Goal: Task Accomplishment & Management: Complete application form

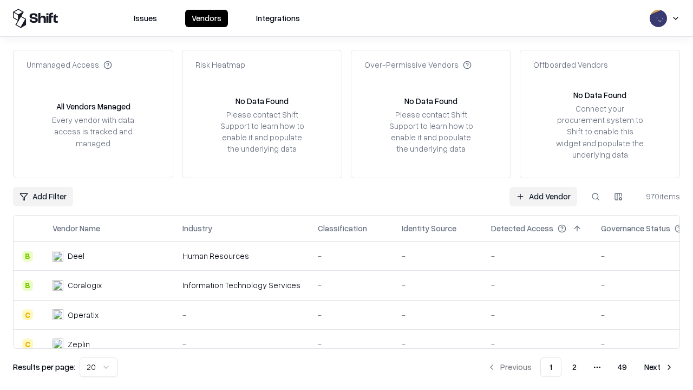
click at [543, 196] on link "Add Vendor" at bounding box center [544, 196] width 68 height 19
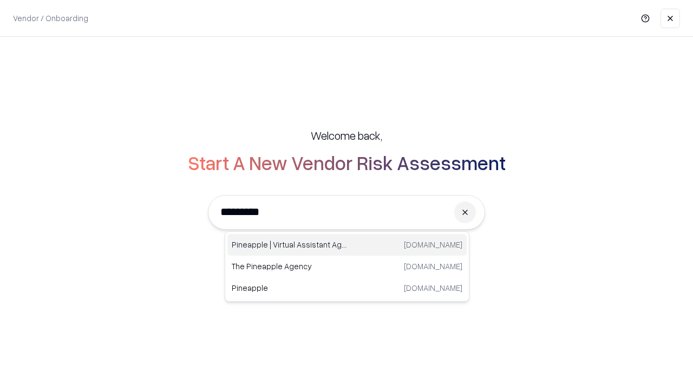
click at [347, 245] on div "Pineapple | Virtual Assistant Agency [DOMAIN_NAME]" at bounding box center [346, 245] width 239 height 22
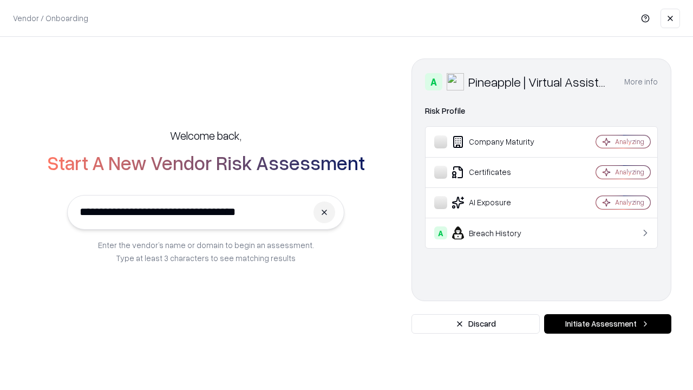
type input "**********"
click at [608, 324] on button "Initiate Assessment" at bounding box center [607, 323] width 127 height 19
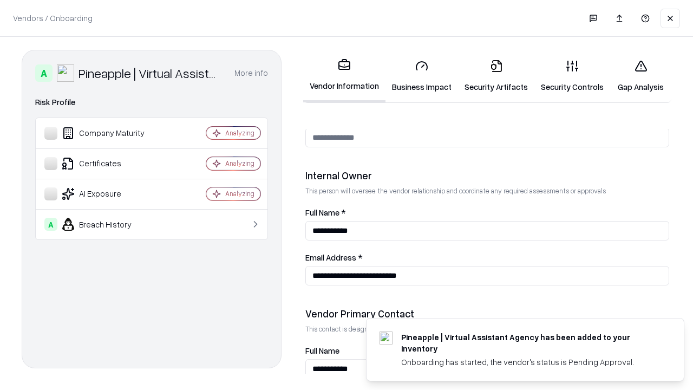
scroll to position [561, 0]
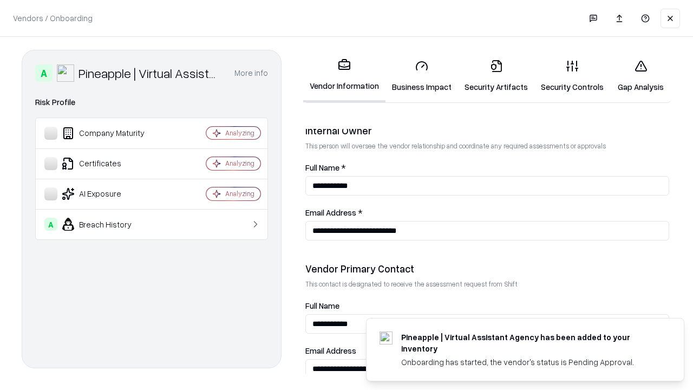
click at [496, 76] on link "Security Artifacts" at bounding box center [496, 76] width 76 height 50
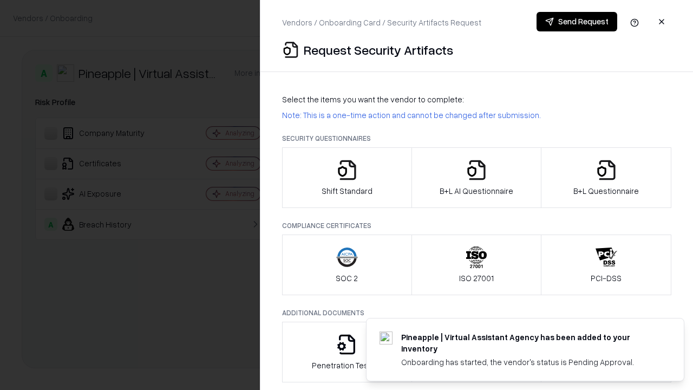
click at [606, 178] on icon "button" at bounding box center [607, 170] width 22 height 22
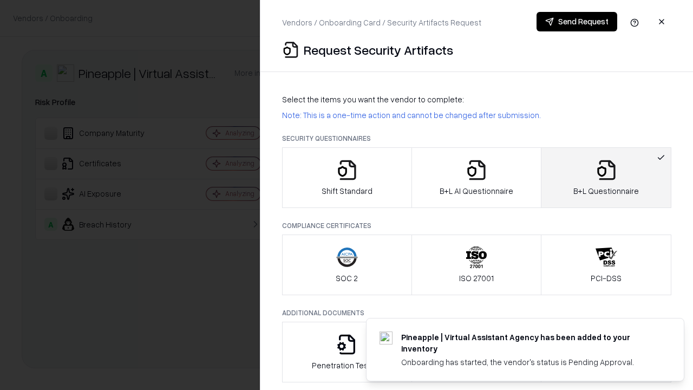
click at [476, 178] on icon "button" at bounding box center [477, 170] width 22 height 22
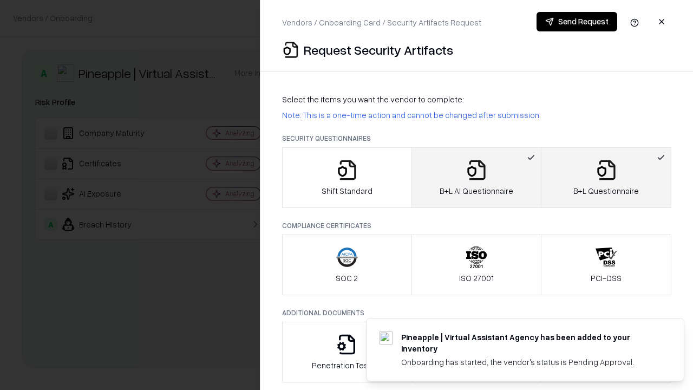
click at [577, 22] on button "Send Request" at bounding box center [577, 21] width 81 height 19
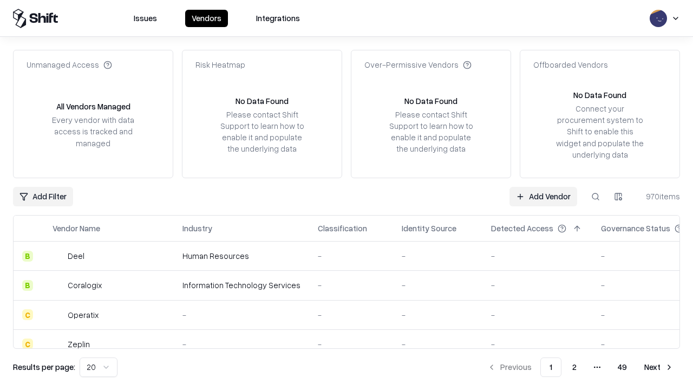
click at [596, 196] on button at bounding box center [595, 196] width 19 height 19
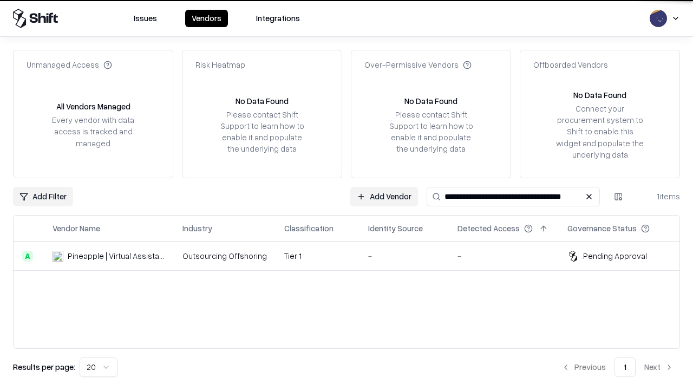
type input "**********"
click at [353, 256] on td "Tier 1" at bounding box center [318, 256] width 84 height 29
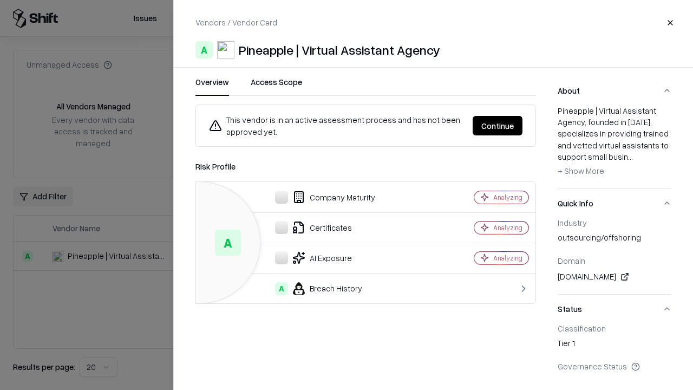
click at [498, 126] on button "Continue" at bounding box center [498, 125] width 50 height 19
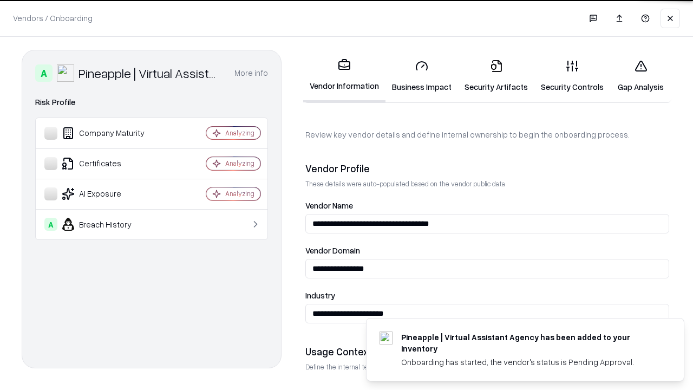
click at [496, 76] on link "Security Artifacts" at bounding box center [496, 76] width 76 height 50
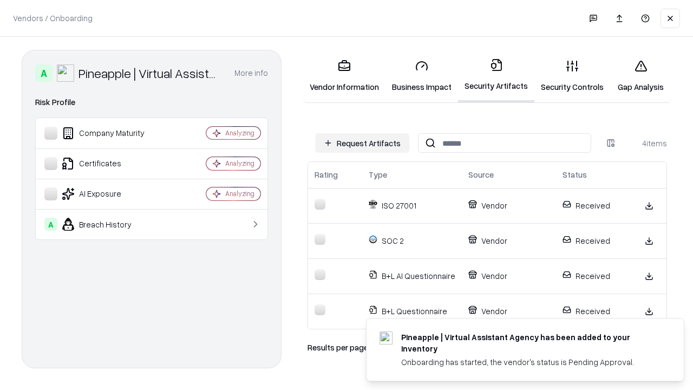
click at [641, 76] on link "Gap Analysis" at bounding box center [640, 76] width 61 height 50
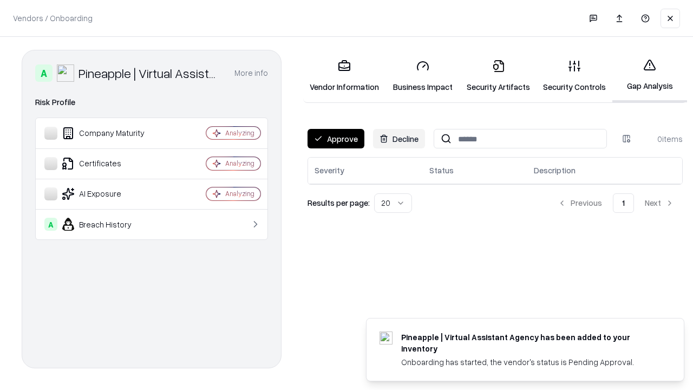
click at [336, 139] on button "Approve" at bounding box center [336, 138] width 57 height 19
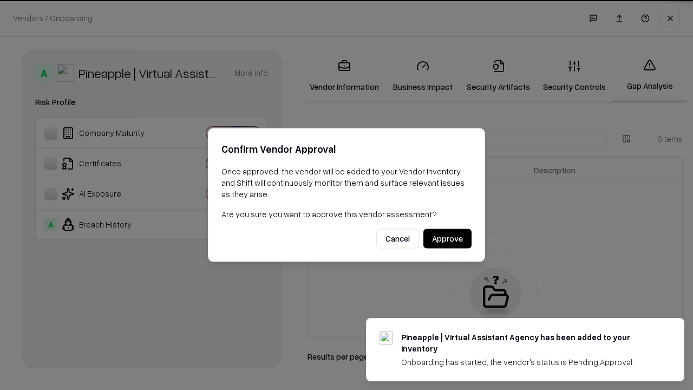
click at [447, 238] on button "Approve" at bounding box center [448, 238] width 48 height 19
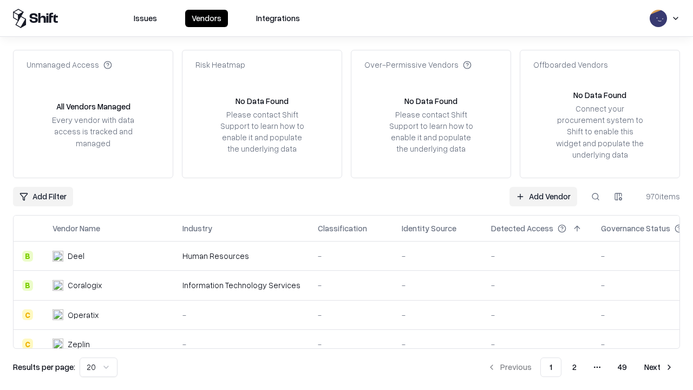
type input "**********"
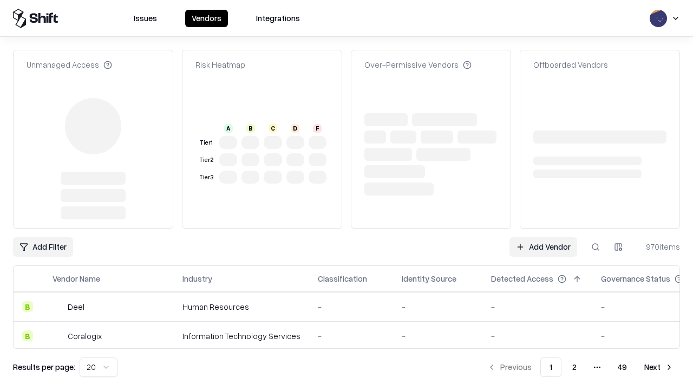
click at [543, 247] on link "Add Vendor" at bounding box center [544, 246] width 68 height 19
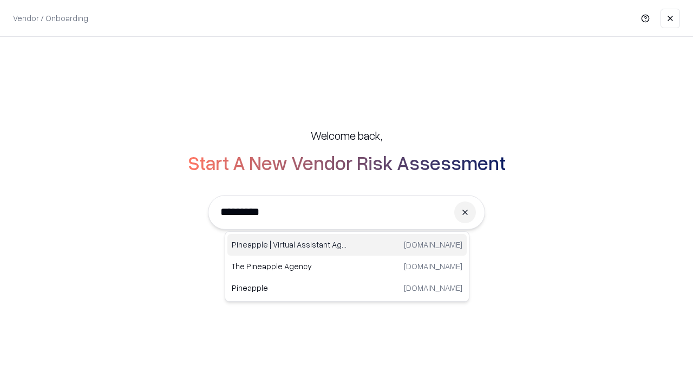
click at [347, 245] on div "Pineapple | Virtual Assistant Agency [DOMAIN_NAME]" at bounding box center [346, 245] width 239 height 22
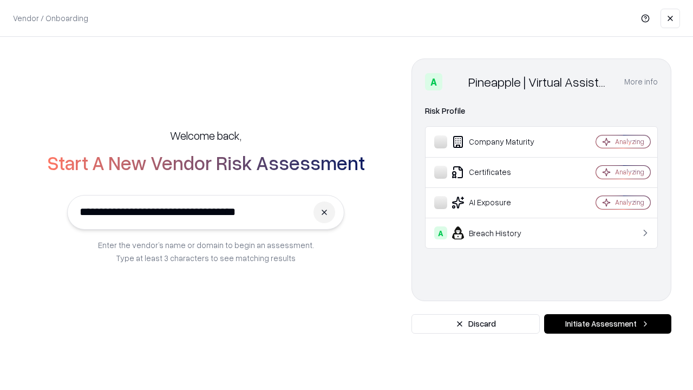
type input "**********"
click at [608, 324] on button "Initiate Assessment" at bounding box center [607, 323] width 127 height 19
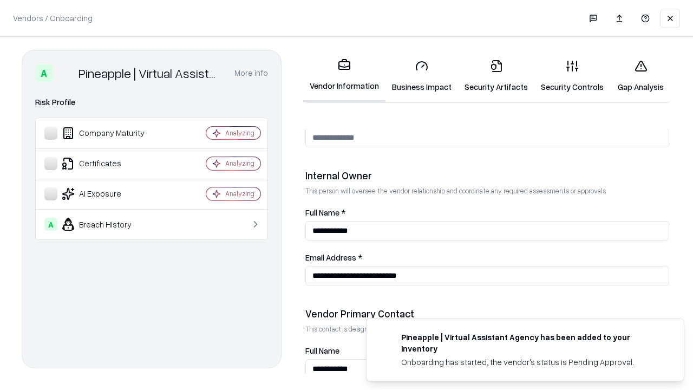
scroll to position [561, 0]
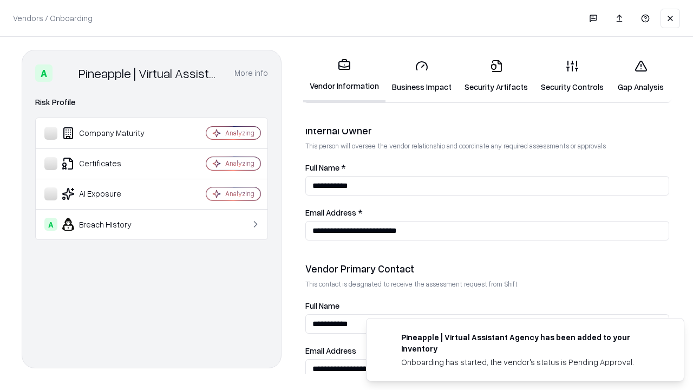
click at [641, 76] on link "Gap Analysis" at bounding box center [640, 76] width 61 height 50
